Goal: Information Seeking & Learning: Learn about a topic

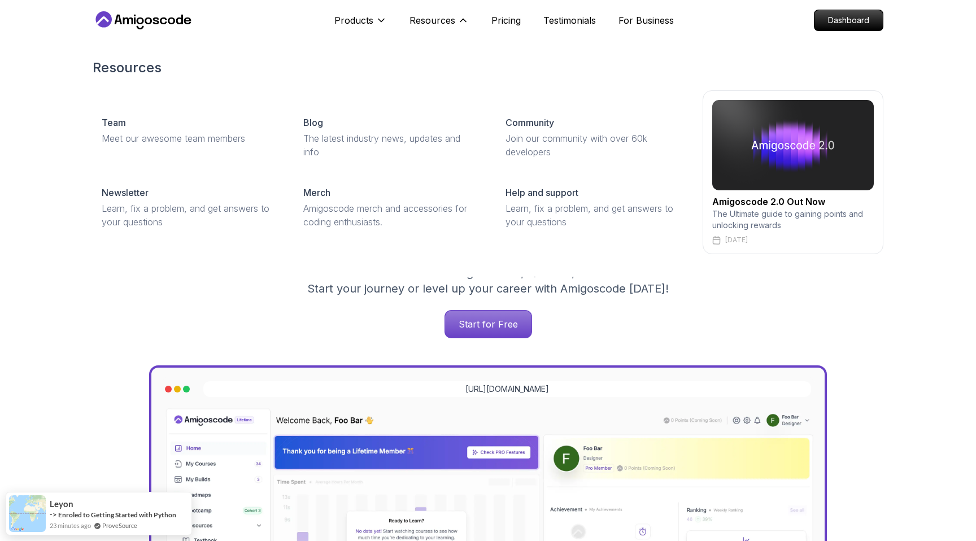
click at [829, 167] on img at bounding box center [792, 145] width 161 height 90
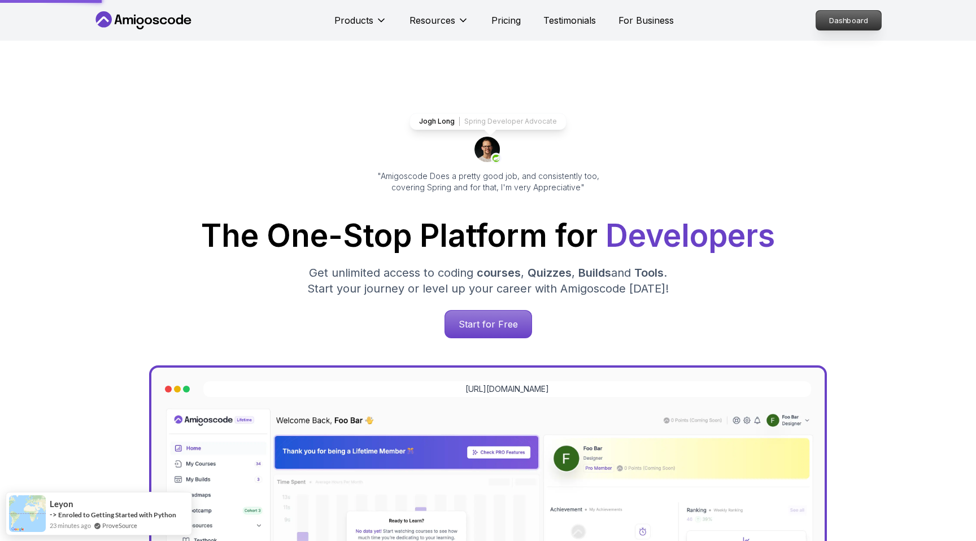
click at [838, 18] on p "Dashboard" at bounding box center [848, 20] width 65 height 19
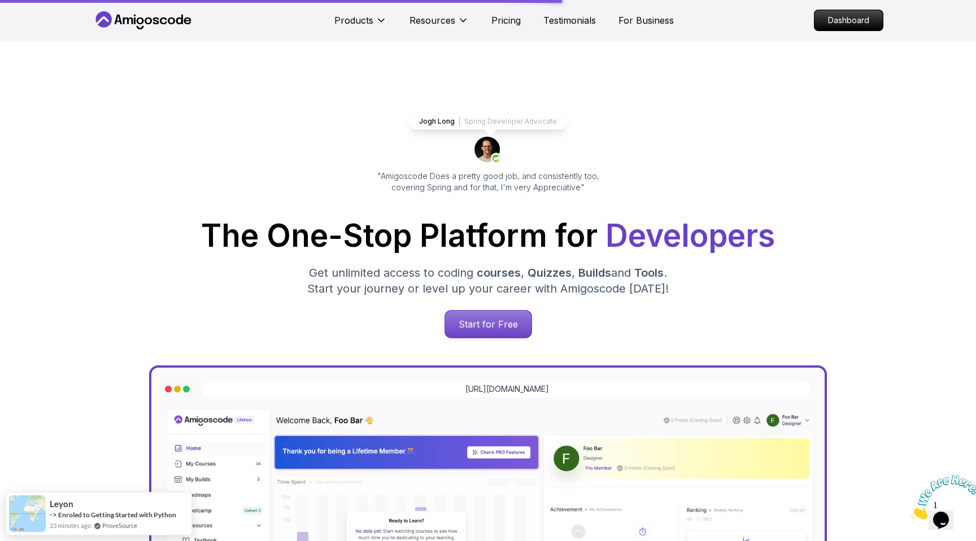
click at [910, 511] on icon "Close" at bounding box center [910, 516] width 0 height 10
click at [939, 522] on button "Opens Chat This icon Opens the chat window." at bounding box center [940, 519] width 25 height 19
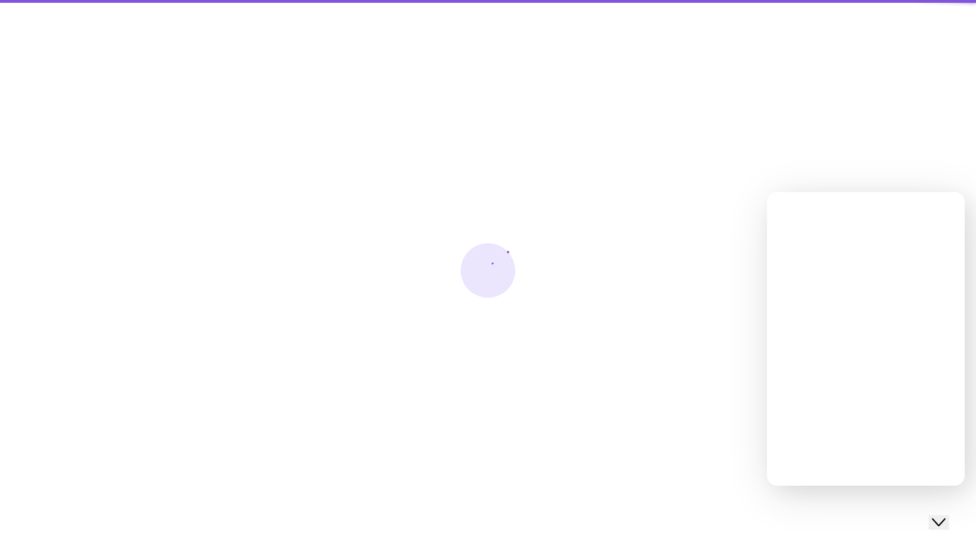
click at [939, 522] on button "Close Chat This icon closes the chat window." at bounding box center [938, 522] width 20 height 15
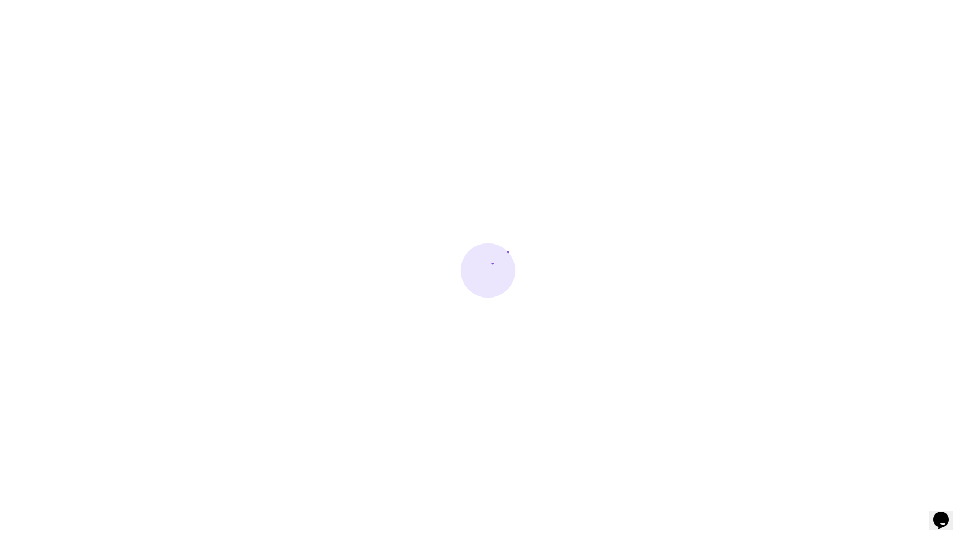
click at [947, 531] on div at bounding box center [488, 270] width 976 height 541
click at [939, 513] on icon "Chat widget" at bounding box center [941, 519] width 16 height 17
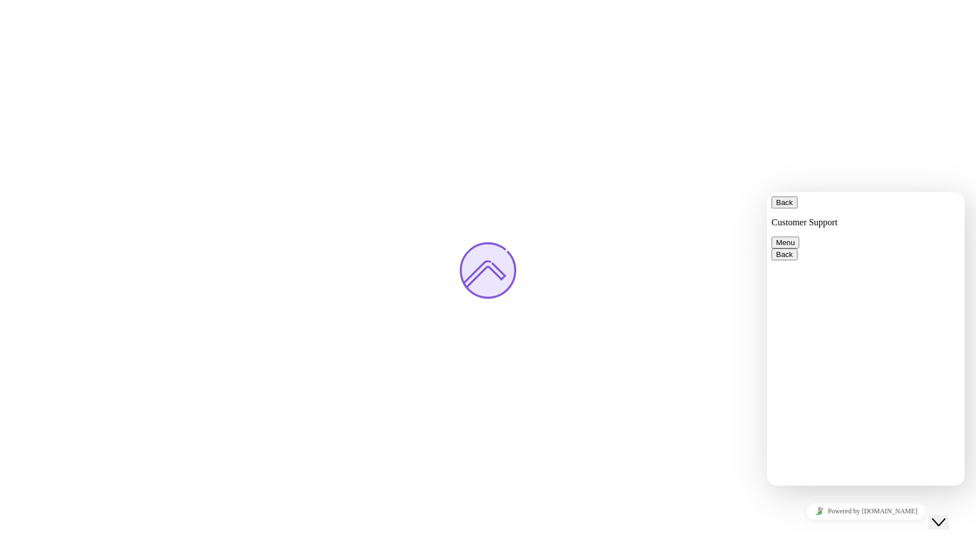
click at [939, 515] on icon "Close Chat This icon closes the chat window." at bounding box center [938, 522] width 14 height 14
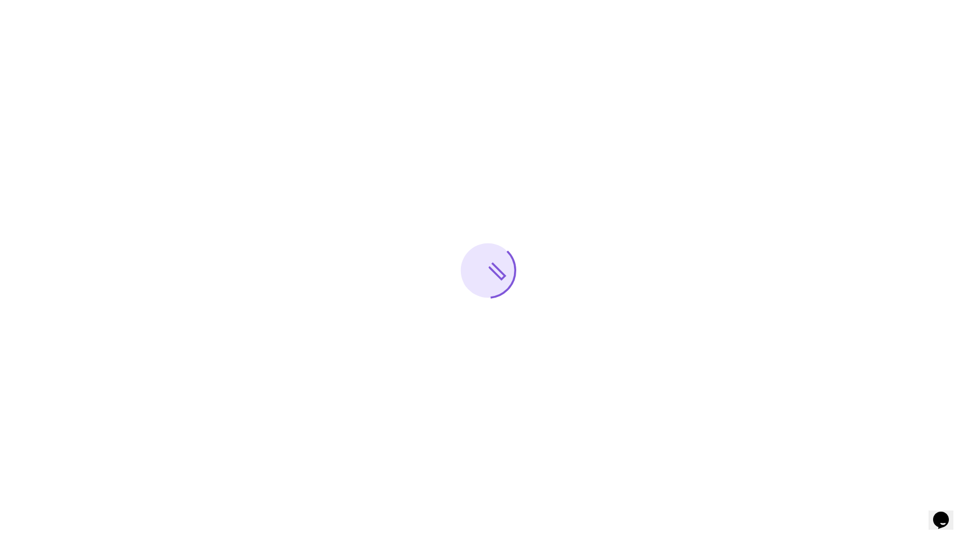
click at [939, 513] on icon "Chat widget" at bounding box center [941, 519] width 16 height 17
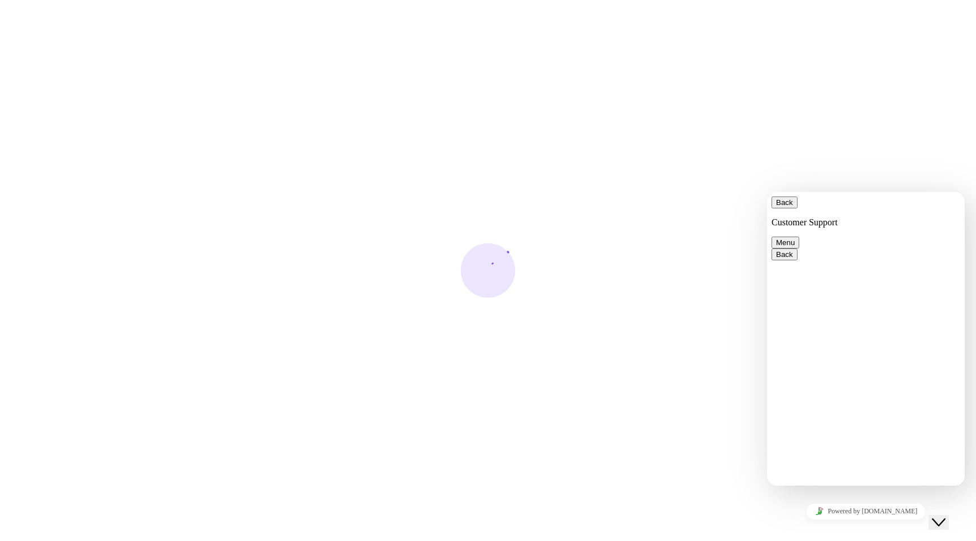
click at [942, 518] on icon "Chat widget" at bounding box center [938, 522] width 14 height 8
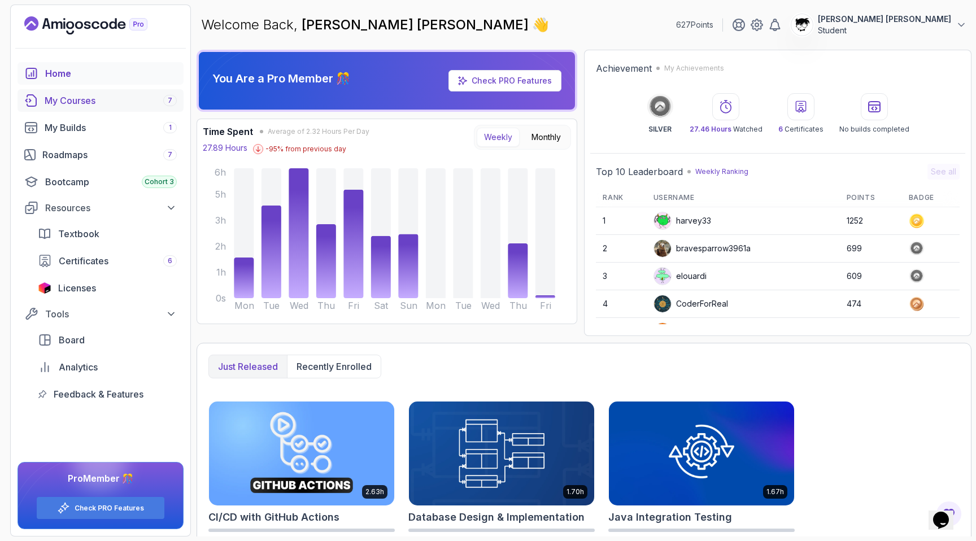
click at [98, 97] on div "My Courses 7" at bounding box center [111, 101] width 132 height 14
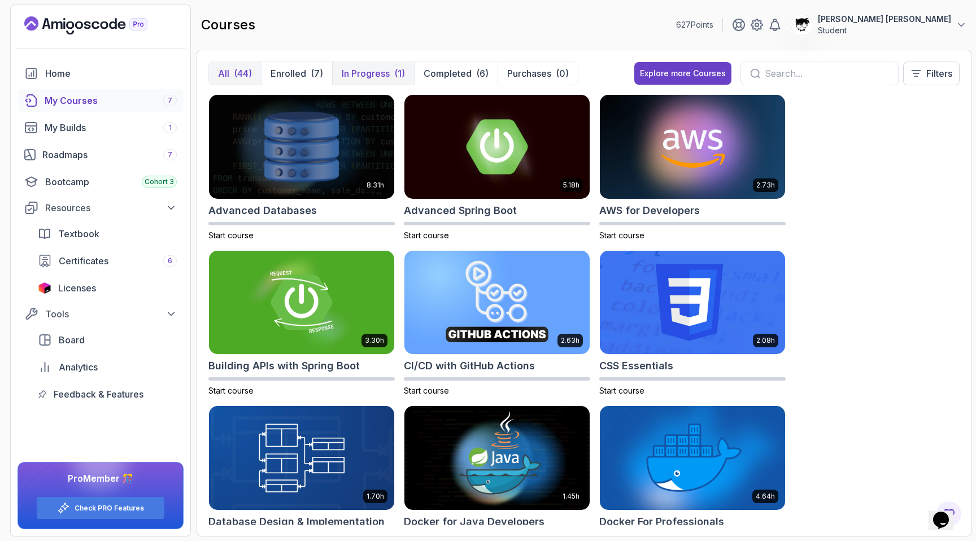
click at [368, 78] on p "In Progress" at bounding box center [366, 74] width 48 height 14
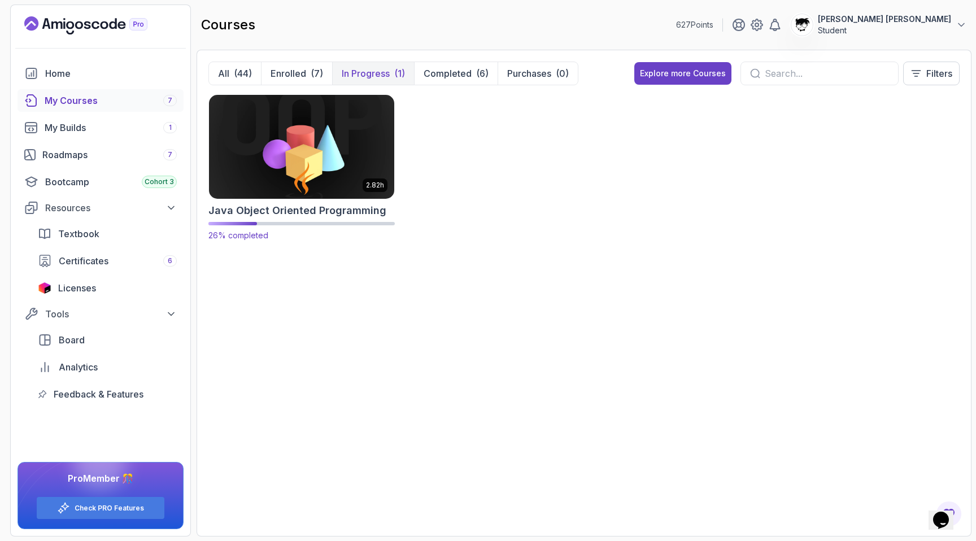
click at [291, 145] on img at bounding box center [301, 146] width 194 height 109
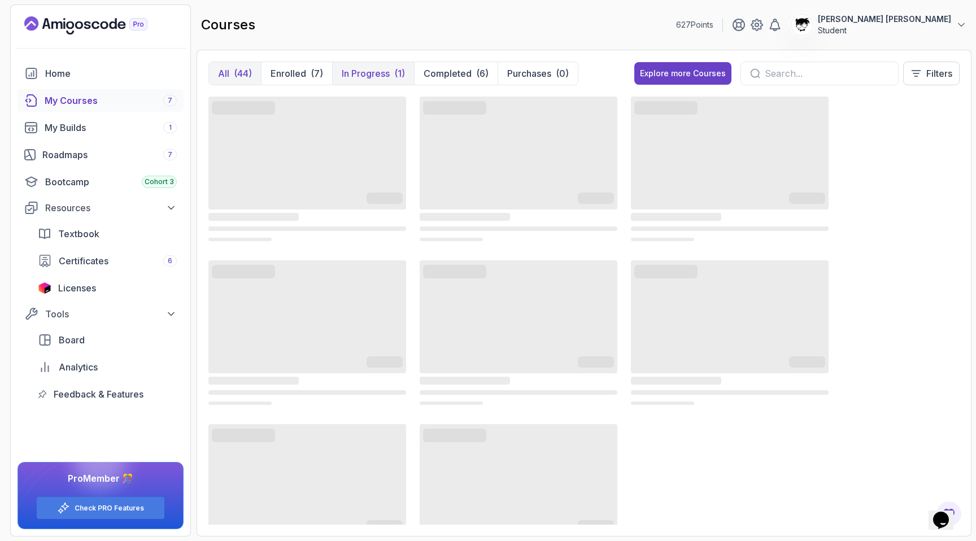
click at [363, 71] on p "In Progress" at bounding box center [366, 74] width 48 height 14
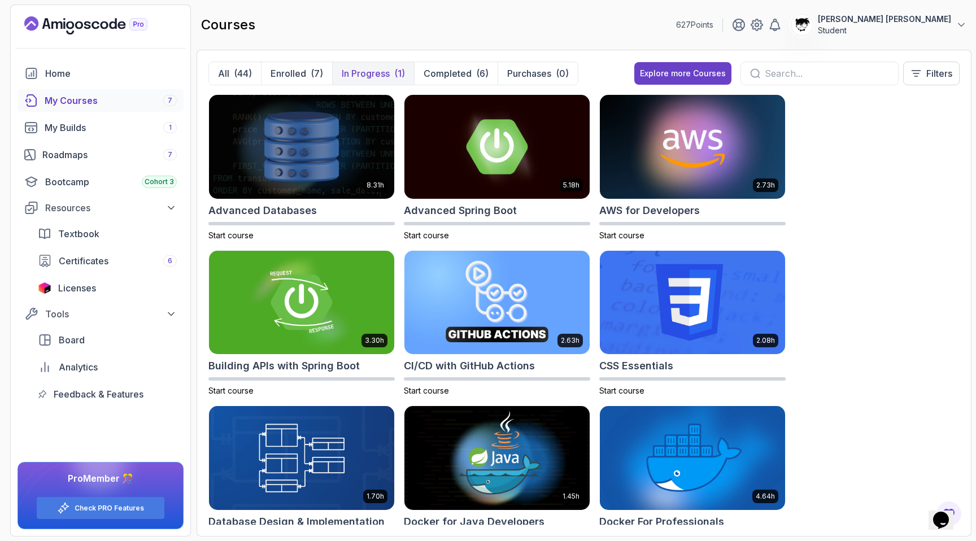
click at [377, 66] on button "In Progress (1)" at bounding box center [373, 73] width 82 height 23
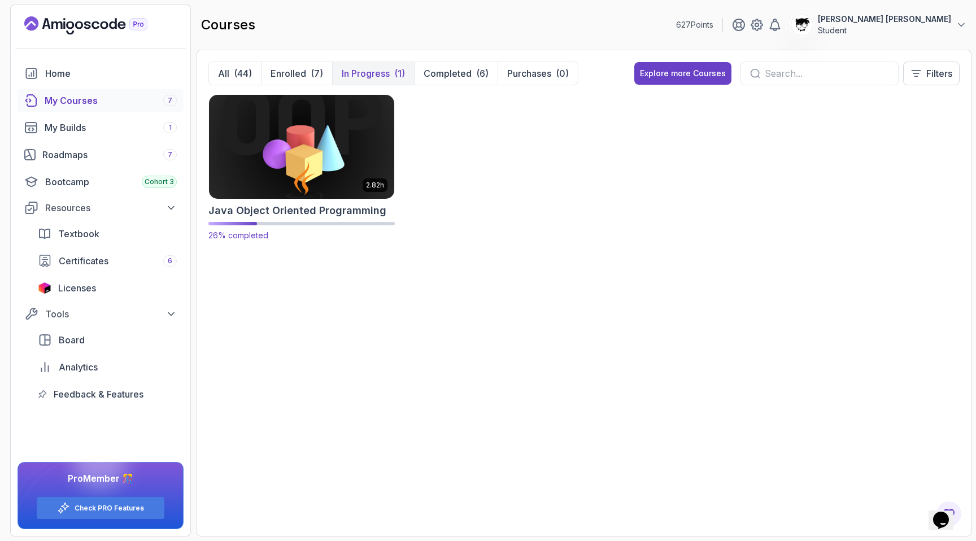
click at [371, 142] on img at bounding box center [301, 146] width 194 height 109
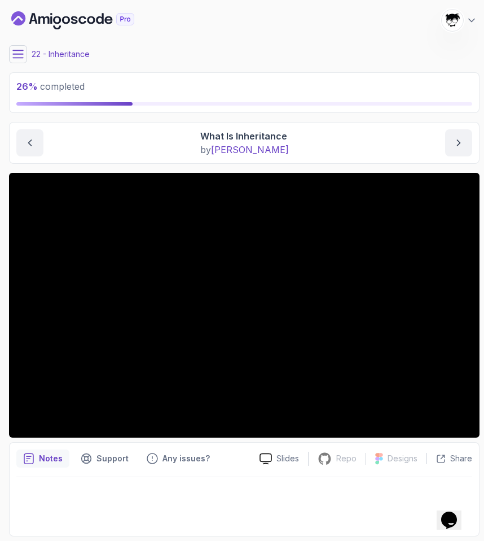
click at [23, 50] on icon at bounding box center [18, 53] width 10 height 7
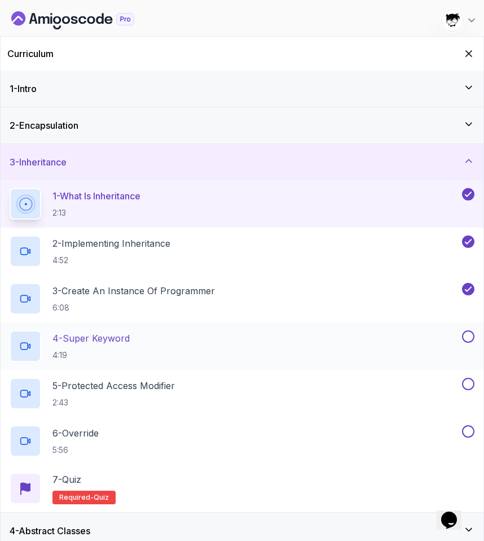
click at [105, 347] on h2 "4 - Super Keyword 4:19" at bounding box center [91, 345] width 77 height 29
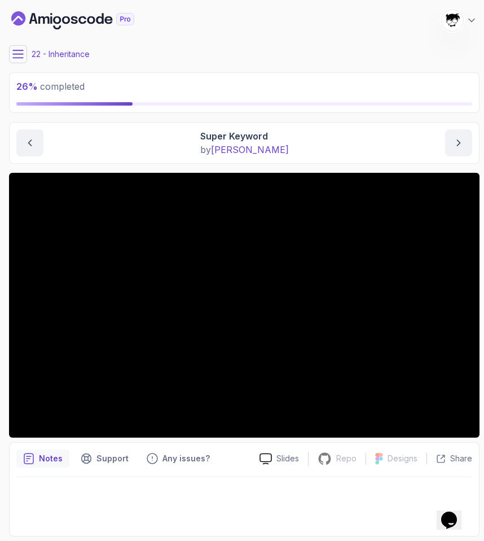
click at [15, 58] on icon at bounding box center [18, 53] width 10 height 7
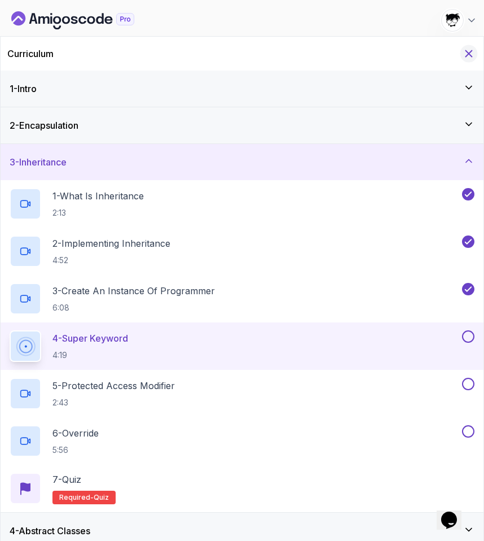
click at [466, 51] on icon "Hide Curriculum for mobile" at bounding box center [469, 54] width 6 height 6
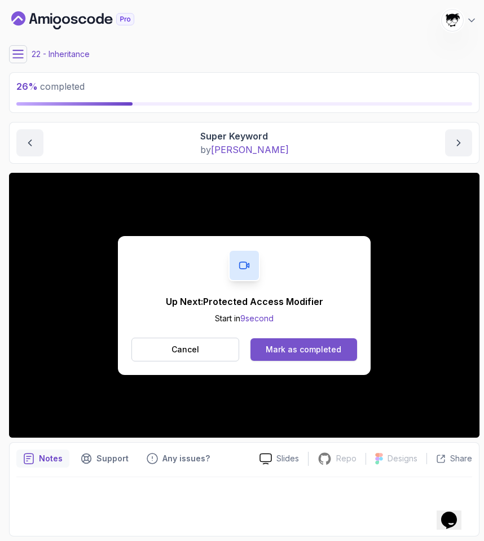
click at [316, 345] on div "Mark as completed" at bounding box center [304, 349] width 76 height 11
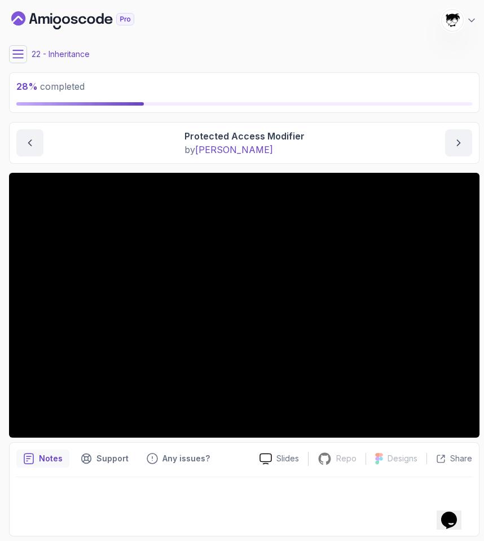
click at [17, 52] on icon at bounding box center [17, 54] width 11 height 11
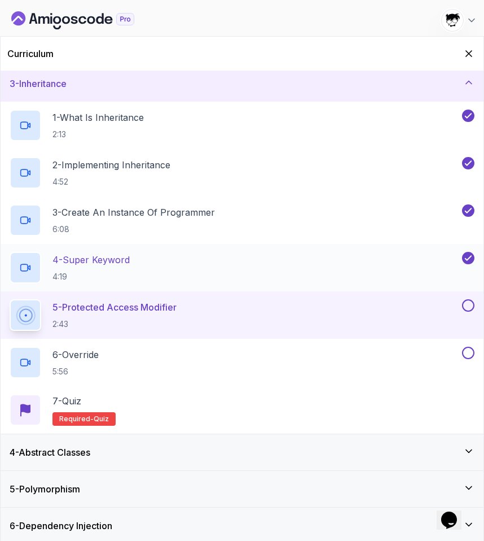
scroll to position [119, 0]
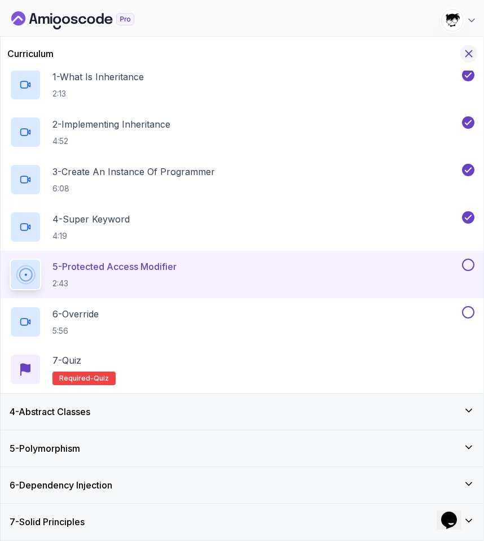
click at [467, 50] on icon "Hide Curriculum for mobile" at bounding box center [469, 53] width 12 height 12
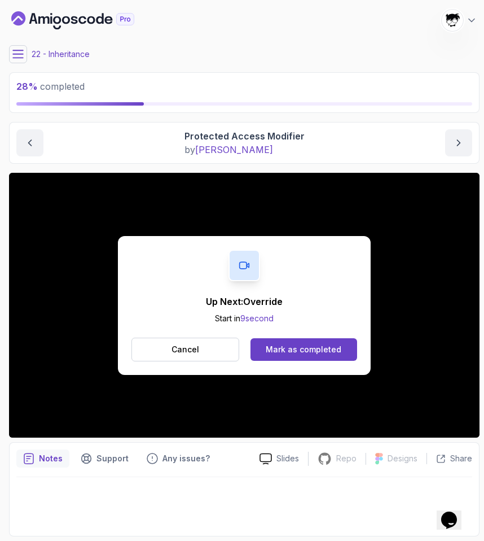
click at [300, 333] on div "Up Next: Override Start in 9 second Cancel Mark as completed" at bounding box center [244, 305] width 253 height 139
click at [294, 350] on div "Mark as completed" at bounding box center [304, 349] width 76 height 11
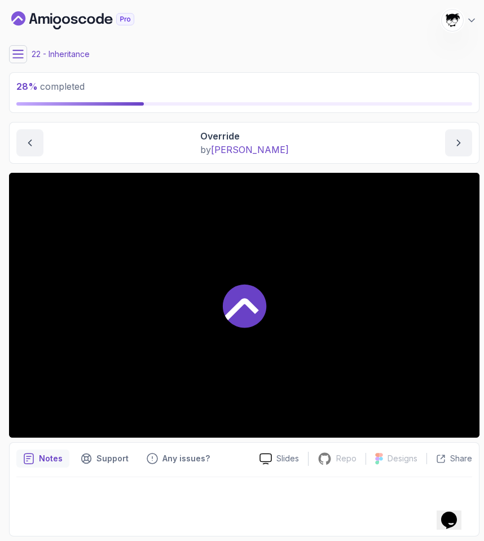
click at [18, 57] on icon at bounding box center [17, 54] width 11 height 11
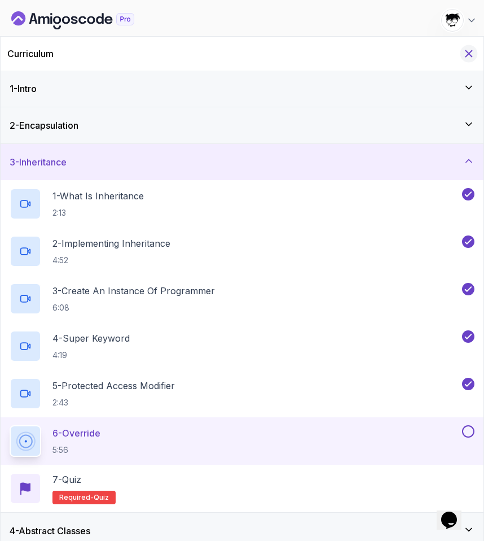
click at [469, 55] on icon "Hide Curriculum for mobile" at bounding box center [469, 53] width 12 height 12
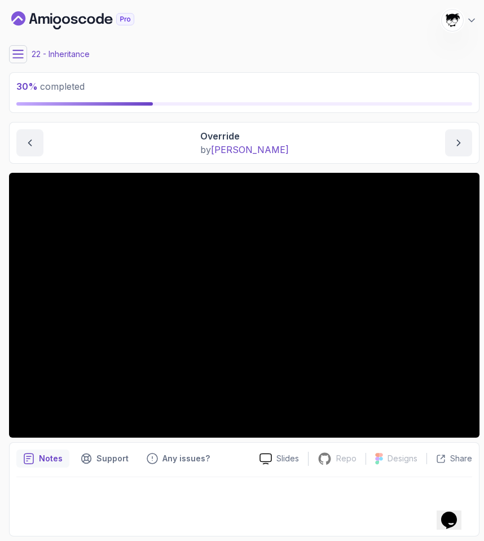
click at [23, 51] on icon at bounding box center [17, 54] width 11 height 11
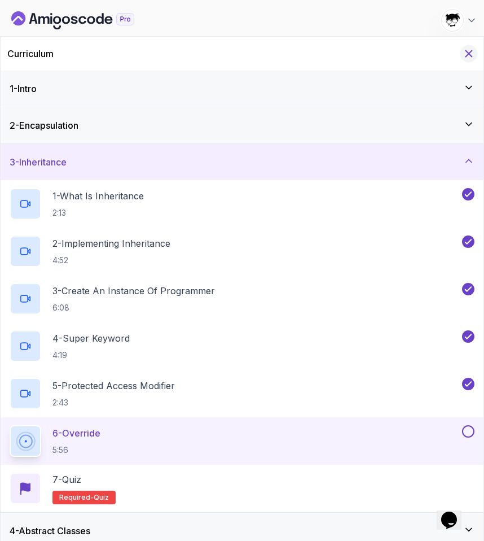
click at [469, 58] on icon "Hide Curriculum for mobile" at bounding box center [469, 53] width 12 height 12
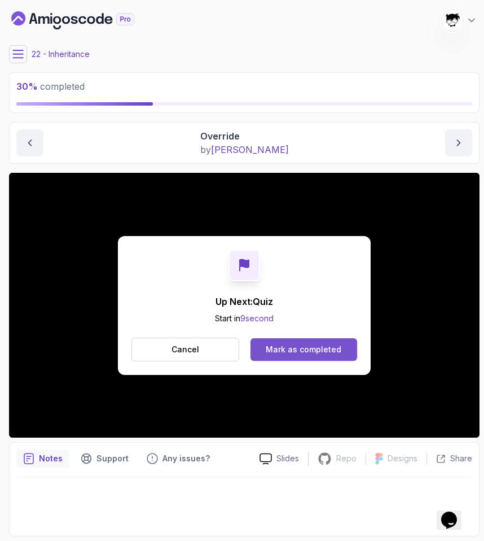
click at [284, 349] on div "Mark as completed" at bounding box center [304, 349] width 76 height 11
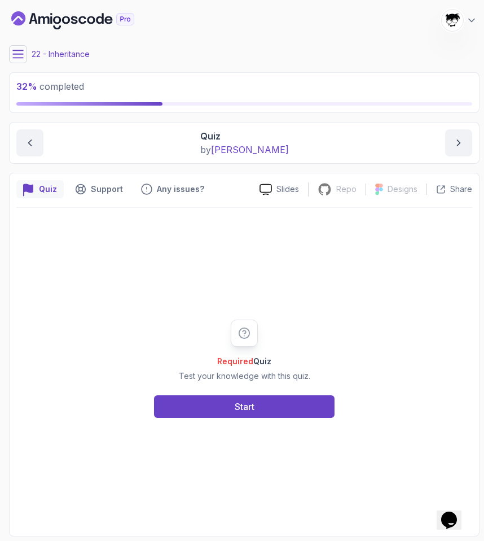
click at [234, 429] on div "Required Quiz Test your knowledge with this quiz. Start" at bounding box center [244, 368] width 456 height 321
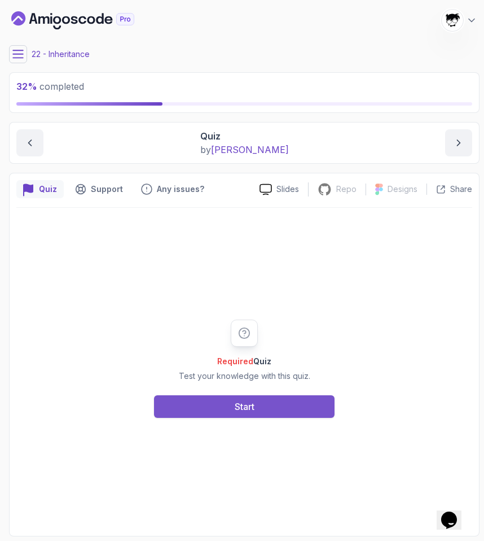
click at [220, 409] on button "Start" at bounding box center [244, 406] width 181 height 23
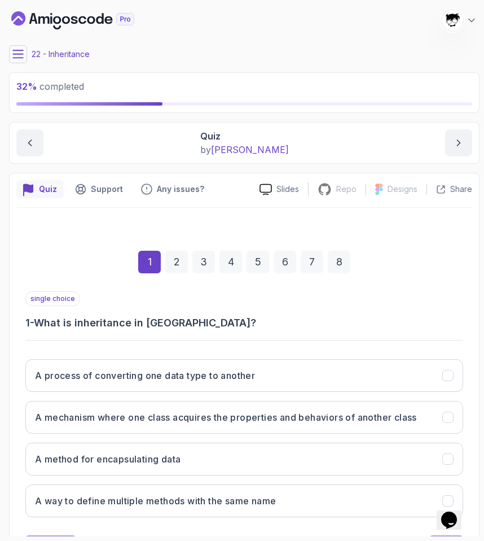
scroll to position [45, 0]
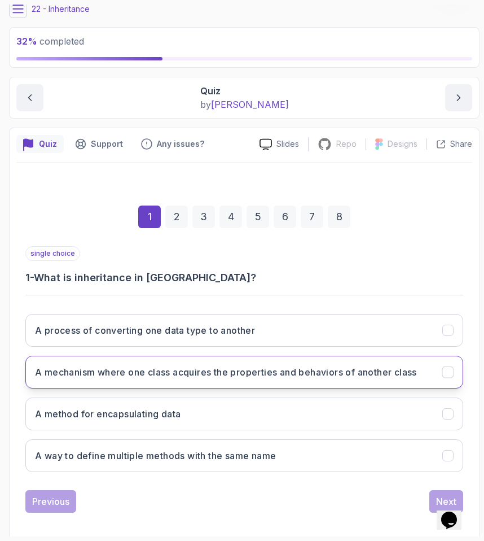
click at [176, 361] on button "A mechanism where one class acquires the properties and behaviors of another cl…" at bounding box center [244, 372] width 438 height 33
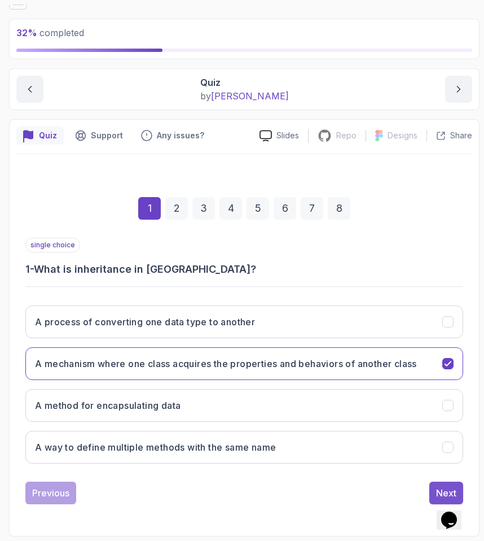
click at [443, 483] on button "Next" at bounding box center [447, 493] width 34 height 23
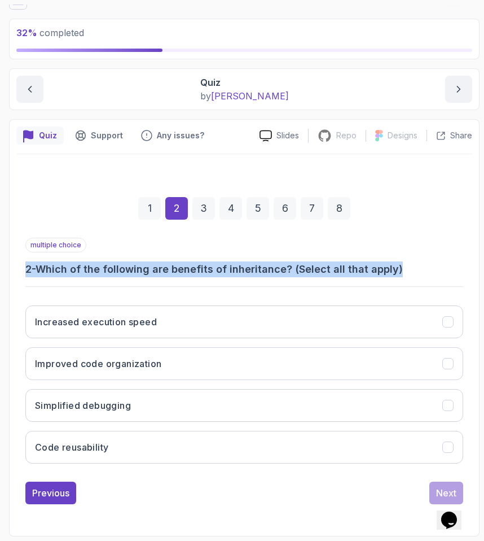
drag, startPoint x: 25, startPoint y: 273, endPoint x: 427, endPoint y: 266, distance: 401.4
click at [427, 266] on div "1 2 3 4 5 6 7 8 multiple choice 2 - Which of the following are benefits of inhe…" at bounding box center [244, 341] width 456 height 343
click at [427, 266] on h3 "2 - Which of the following are benefits of inheritance? (Select all that apply)" at bounding box center [244, 269] width 438 height 16
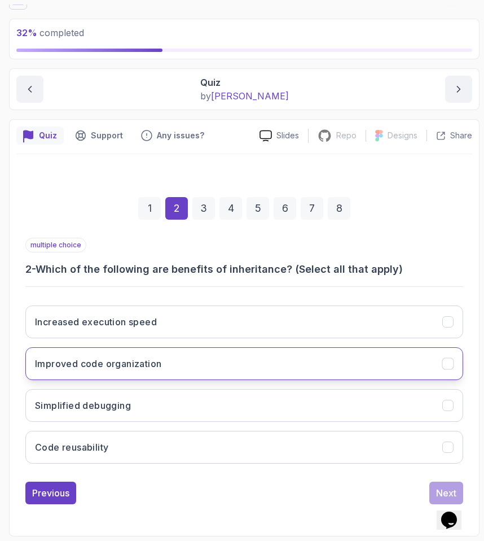
click at [113, 358] on h3 "Improved code organization" at bounding box center [98, 364] width 126 height 14
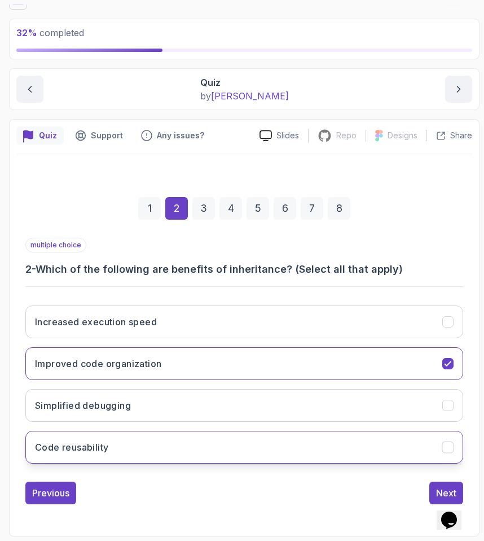
click at [118, 455] on button "Code reusability" at bounding box center [244, 447] width 438 height 33
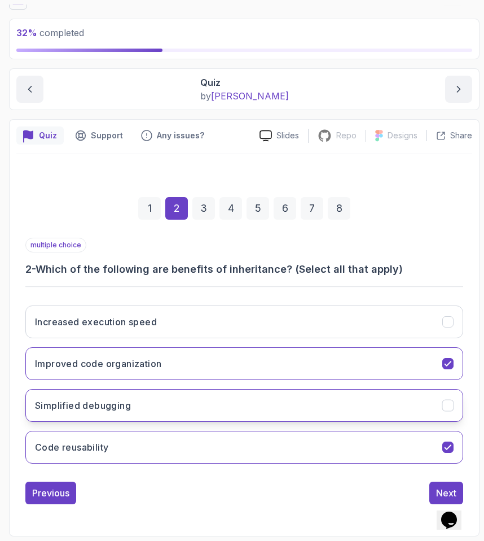
click at [104, 420] on button "Simplified debugging" at bounding box center [244, 405] width 438 height 33
click at [432, 484] on button "Next" at bounding box center [447, 493] width 34 height 23
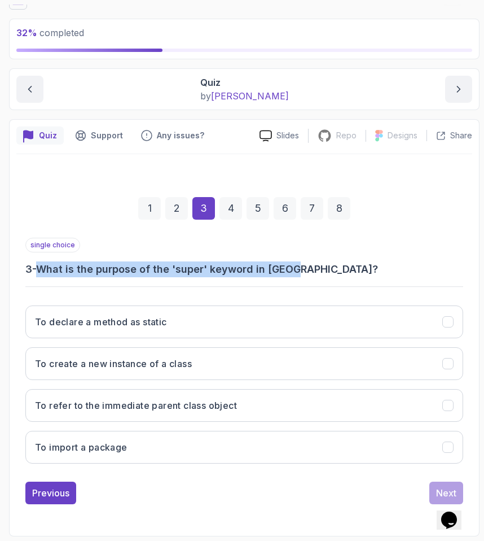
drag, startPoint x: 49, startPoint y: 272, endPoint x: 378, endPoint y: 272, distance: 329.1
click at [378, 272] on h3 "3 - What is the purpose of the 'super' keyword in [GEOGRAPHIC_DATA]?" at bounding box center [244, 269] width 438 height 16
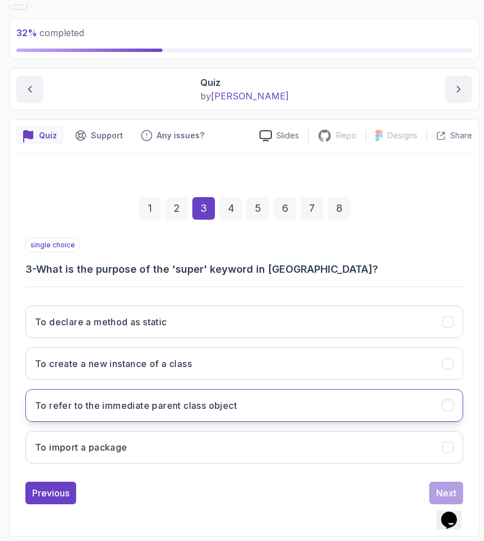
click at [170, 406] on h3 "To refer to the immediate parent class object" at bounding box center [136, 406] width 202 height 14
click at [443, 485] on button "Next" at bounding box center [447, 493] width 34 height 23
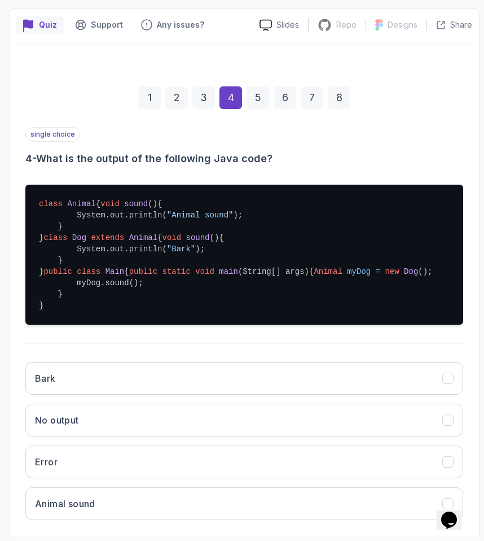
scroll to position [172, 0]
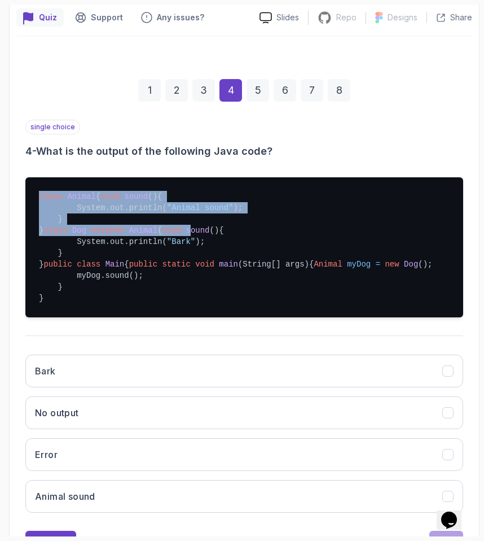
drag, startPoint x: 27, startPoint y: 182, endPoint x: 88, endPoint y: 261, distance: 100.6
click at [88, 261] on pre "class Animal { void sound () { System.out.println( "Animal sound" ); } } class …" at bounding box center [244, 247] width 438 height 140
click at [186, 235] on span "sound" at bounding box center [198, 230] width 24 height 9
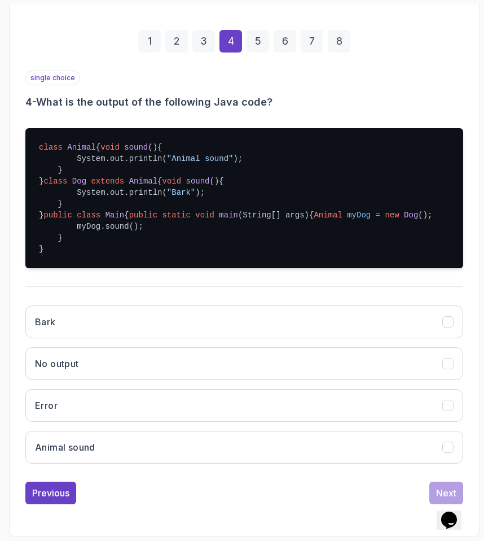
scroll to position [248, 0]
drag, startPoint x: 71, startPoint y: 187, endPoint x: 133, endPoint y: 195, distance: 62.0
click at [133, 195] on pre "class Animal { void sound () { System.out.println( "Animal sound" ); } } class …" at bounding box center [244, 198] width 438 height 140
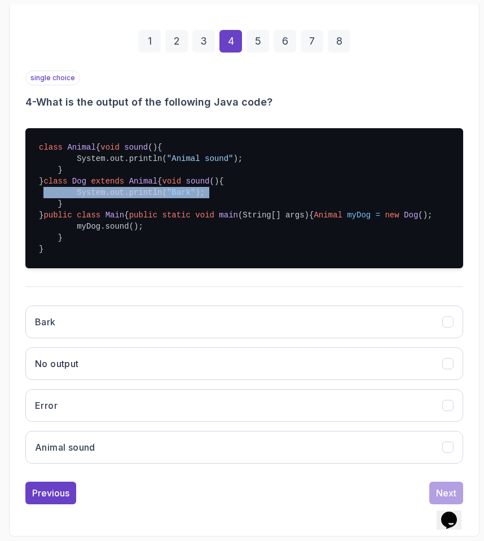
click at [133, 195] on pre "class Animal { void sound () { System.out.println( "Animal sound" ); } } class …" at bounding box center [244, 198] width 438 height 140
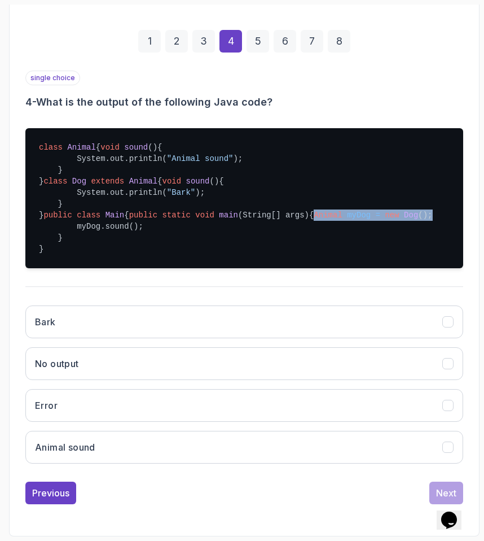
drag, startPoint x: 75, startPoint y: 257, endPoint x: 221, endPoint y: 259, distance: 146.8
click at [221, 259] on pre "class Animal { void sound () { System.out.println( "Animal sound" ); } } class …" at bounding box center [244, 198] width 438 height 140
click at [222, 259] on pre "class Animal { void sound () { System.out.println( "Animal sound" ); } } class …" at bounding box center [244, 198] width 438 height 140
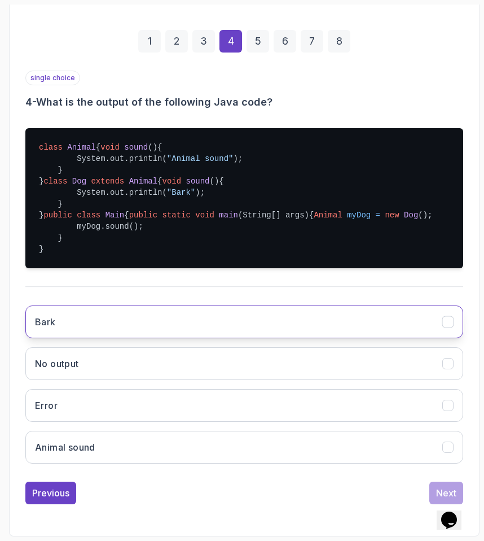
scroll to position [288, 0]
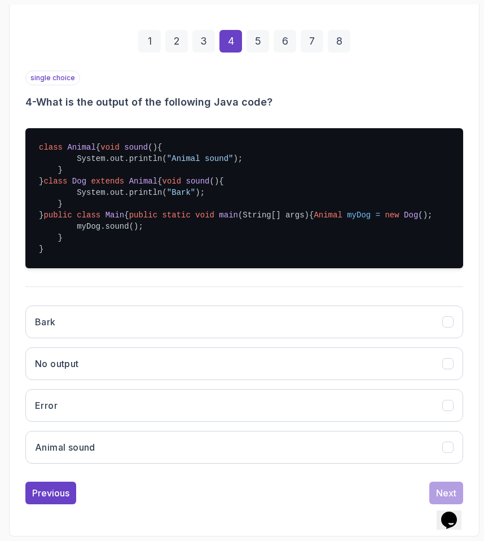
click at [63, 298] on div "Bark No output Error Animal sound" at bounding box center [244, 384] width 438 height 176
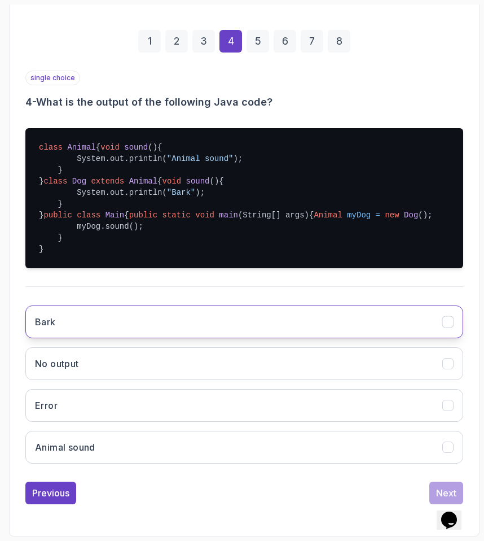
click at [63, 321] on button "Bark" at bounding box center [244, 321] width 438 height 33
click at [450, 484] on button "Next" at bounding box center [447, 493] width 34 height 23
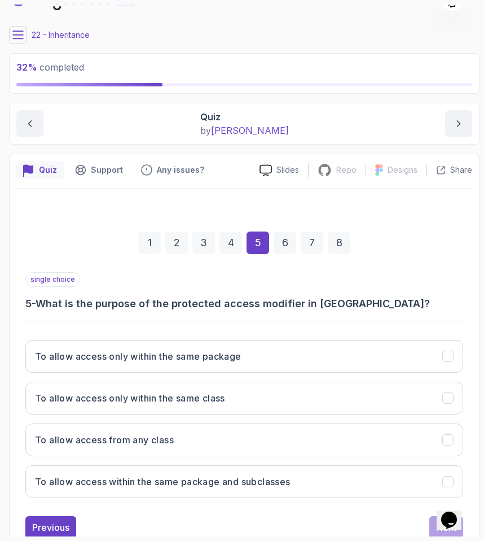
scroll to position [54, 0]
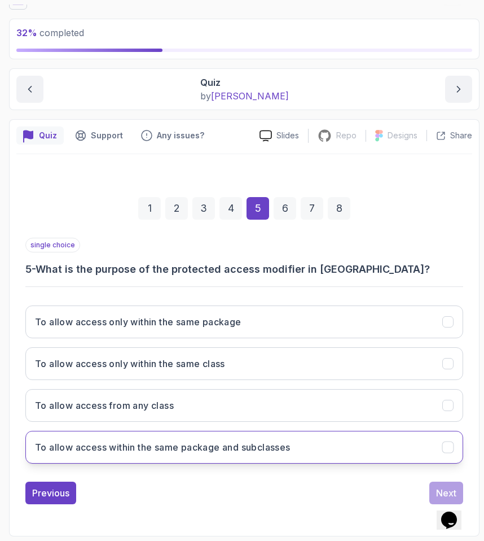
click at [193, 453] on h3 "To allow access within the same package and subclasses" at bounding box center [163, 447] width 256 height 14
click at [450, 491] on div "Next" at bounding box center [446, 493] width 20 height 14
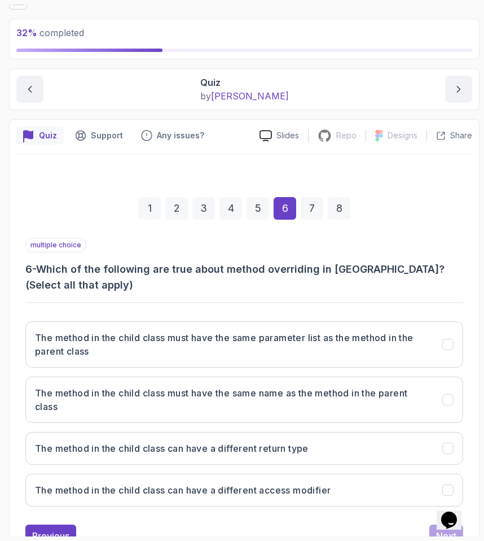
scroll to position [97, 0]
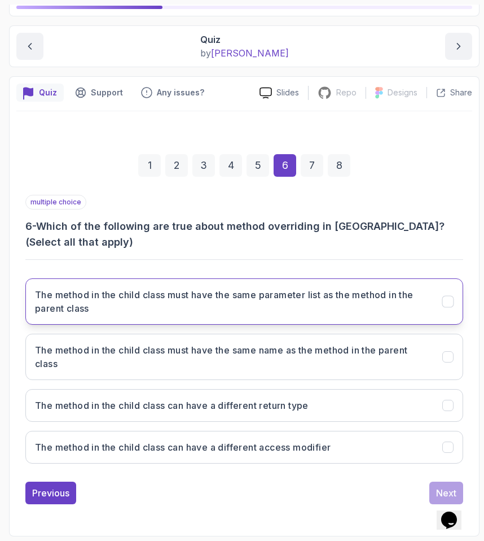
click at [88, 301] on h3 "The method in the child class must have the same parameter list as the method i…" at bounding box center [232, 301] width 394 height 27
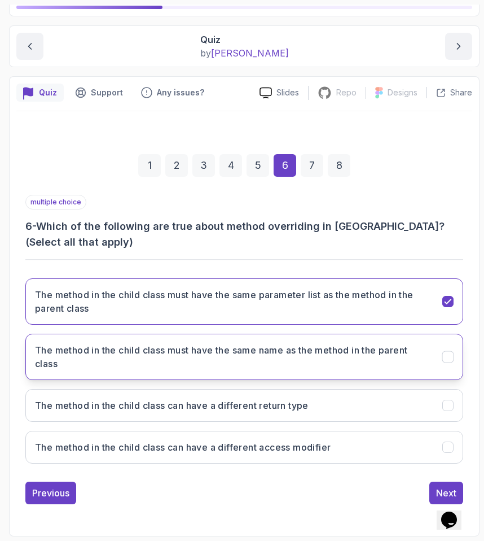
click at [93, 346] on h3 "The method in the child class must have the same name as the method in the pare…" at bounding box center [232, 356] width 394 height 27
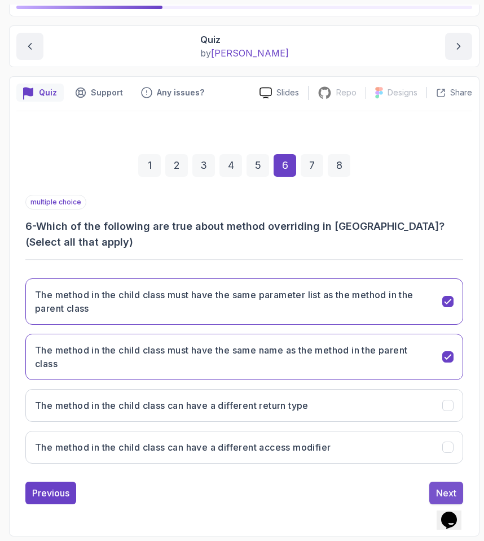
click at [439, 493] on div "Next" at bounding box center [446, 493] width 20 height 14
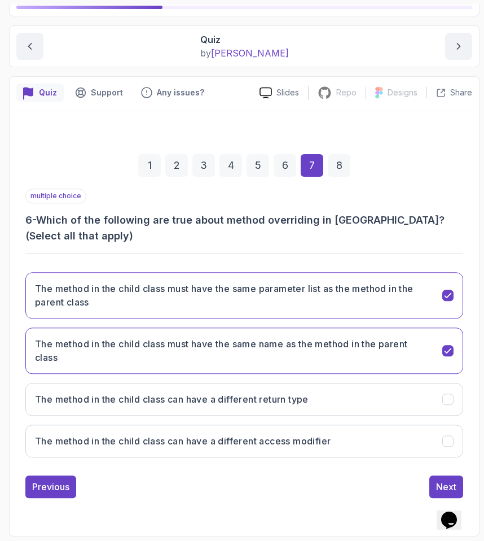
scroll to position [54, 0]
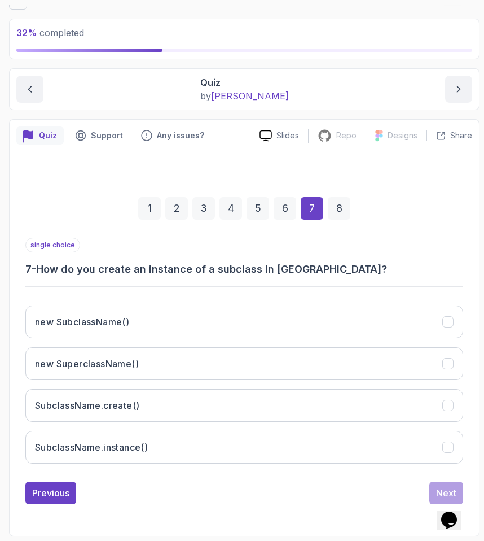
drag, startPoint x: 61, startPoint y: 284, endPoint x: 314, endPoint y: 280, distance: 252.9
click at [314, 280] on div "single choice 7 - How do you create an instance of a subclass in [GEOGRAPHIC_DA…" at bounding box center [244, 355] width 438 height 235
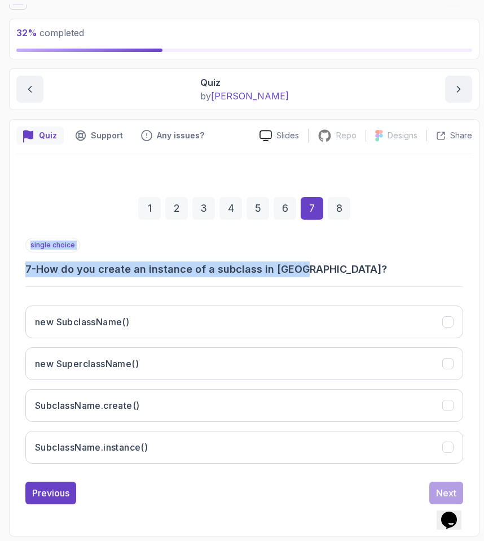
click at [314, 280] on div "single choice 7 - How do you create an instance of a subclass in [GEOGRAPHIC_DA…" at bounding box center [244, 355] width 438 height 235
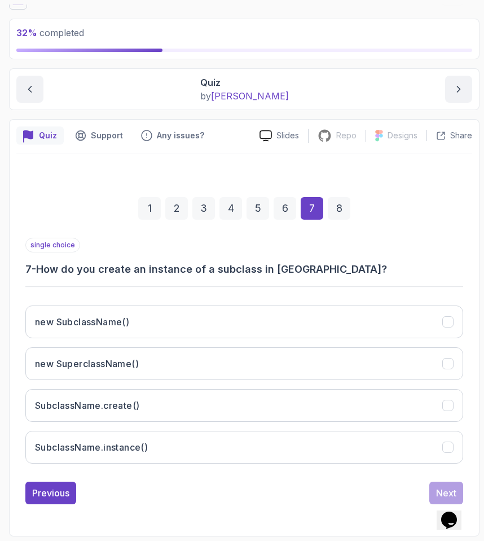
click at [288, 270] on h3 "7 - How do you create an instance of a subclass in [GEOGRAPHIC_DATA]?" at bounding box center [244, 269] width 438 height 16
click at [266, 273] on h3 "7 - How do you create an instance of a subclass in [GEOGRAPHIC_DATA]?" at bounding box center [244, 269] width 438 height 16
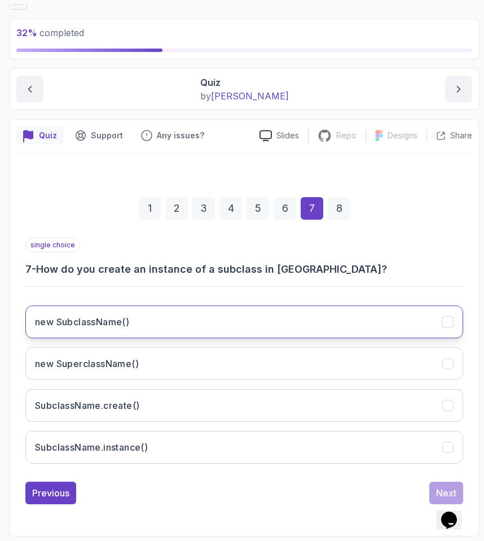
click at [84, 311] on button "new SubclassName()" at bounding box center [244, 321] width 438 height 33
click at [444, 484] on button "Next" at bounding box center [447, 493] width 34 height 23
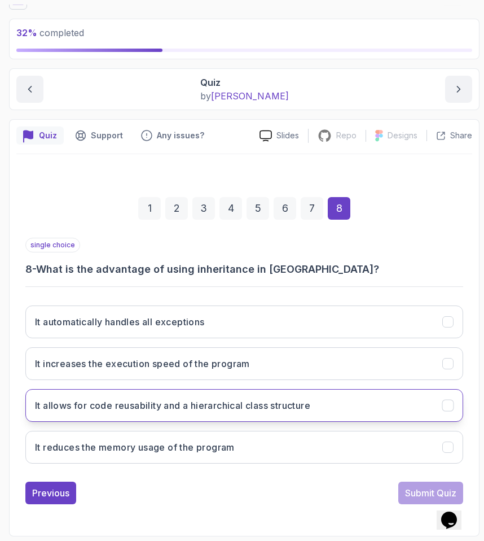
click at [90, 404] on h3 "It allows for code reusability and a hierarchical class structure" at bounding box center [172, 406] width 275 height 14
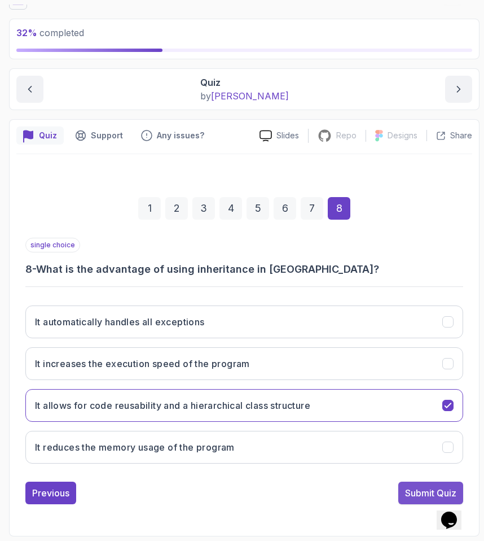
click at [420, 482] on button "Submit Quiz" at bounding box center [431, 493] width 65 height 23
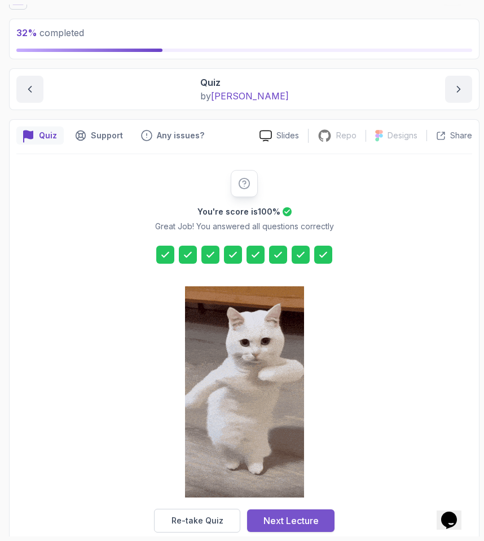
click at [290, 515] on div "Next Lecture" at bounding box center [291, 521] width 55 height 14
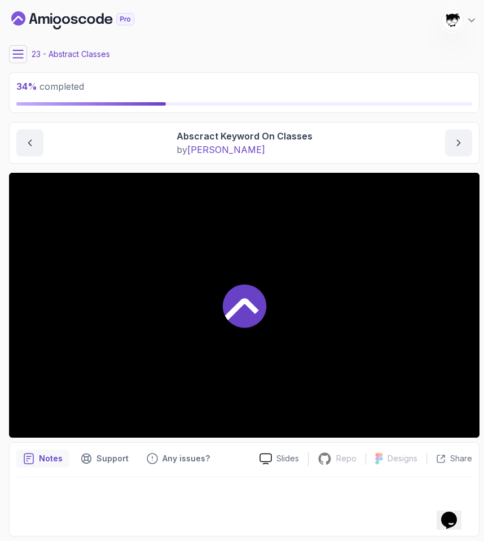
click at [11, 58] on button at bounding box center [18, 54] width 18 height 18
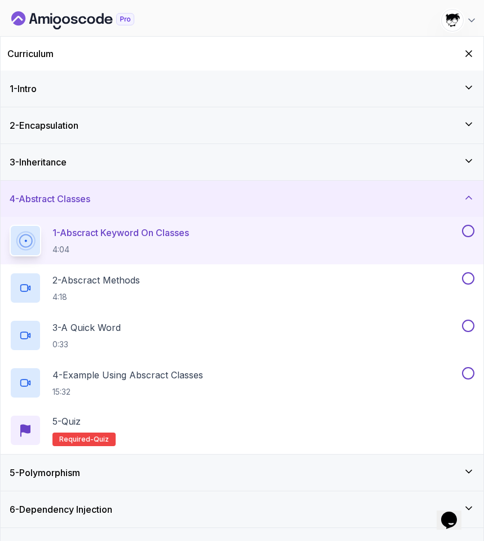
click at [148, 179] on div "3 - Inheritance" at bounding box center [242, 162] width 483 height 36
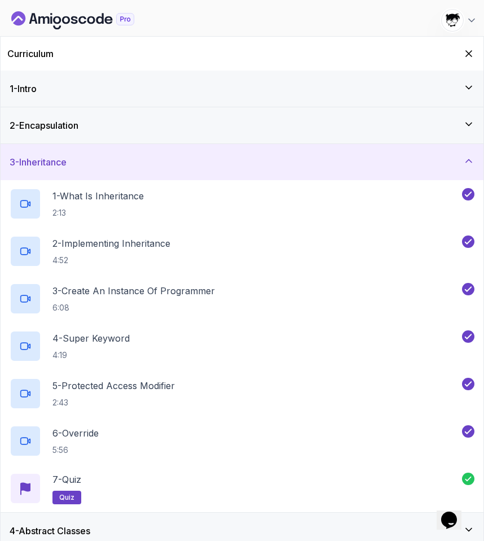
click at [135, 171] on div "3 - Inheritance" at bounding box center [242, 162] width 483 height 36
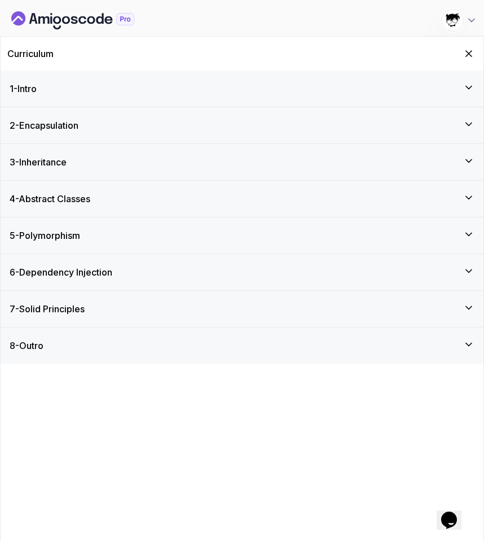
click at [84, 160] on div "3 - Inheritance" at bounding box center [242, 162] width 465 height 14
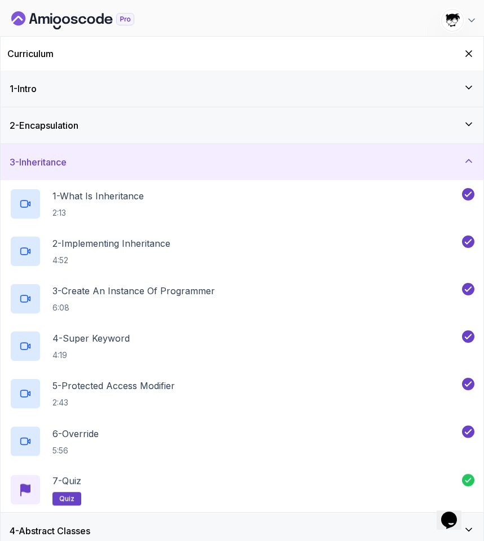
click at [84, 160] on div "3 - Inheritance" at bounding box center [242, 162] width 465 height 14
